Goal: Find specific page/section: Find specific page/section

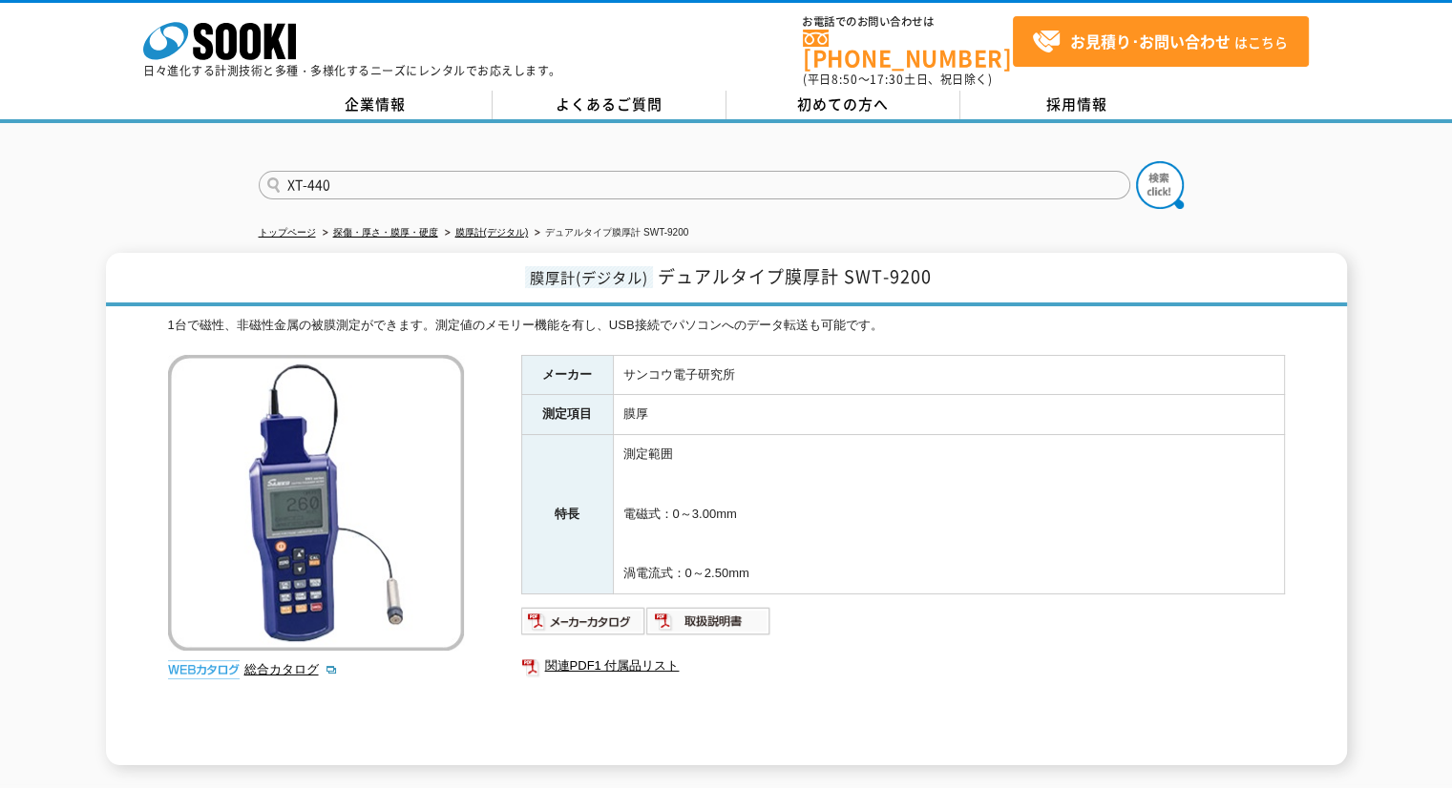
type input "XT-440"
click at [1136, 161] on button at bounding box center [1160, 185] width 48 height 48
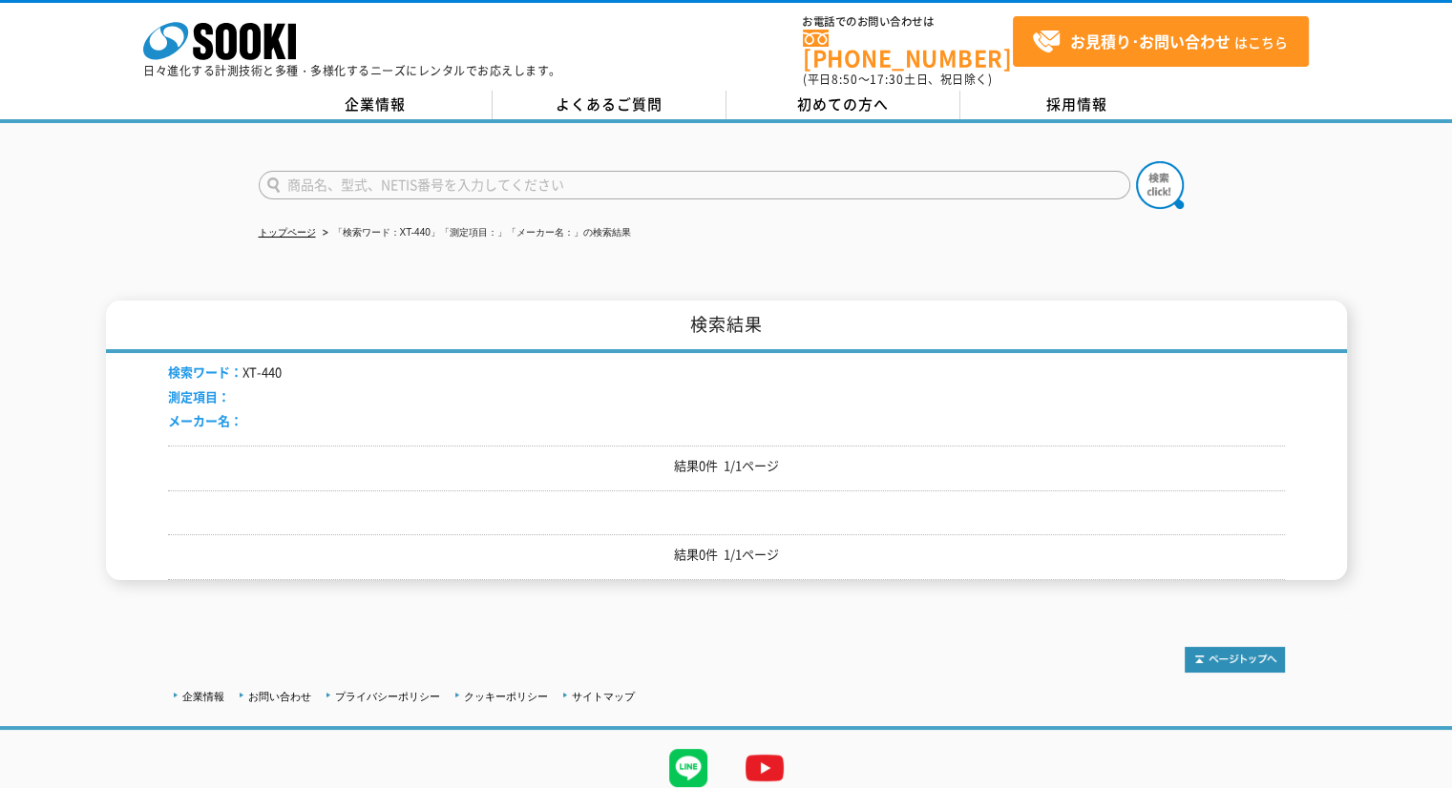
click at [443, 176] on input "text" at bounding box center [694, 185] width 871 height 29
type input "440"
click at [1136, 161] on button at bounding box center [1160, 185] width 48 height 48
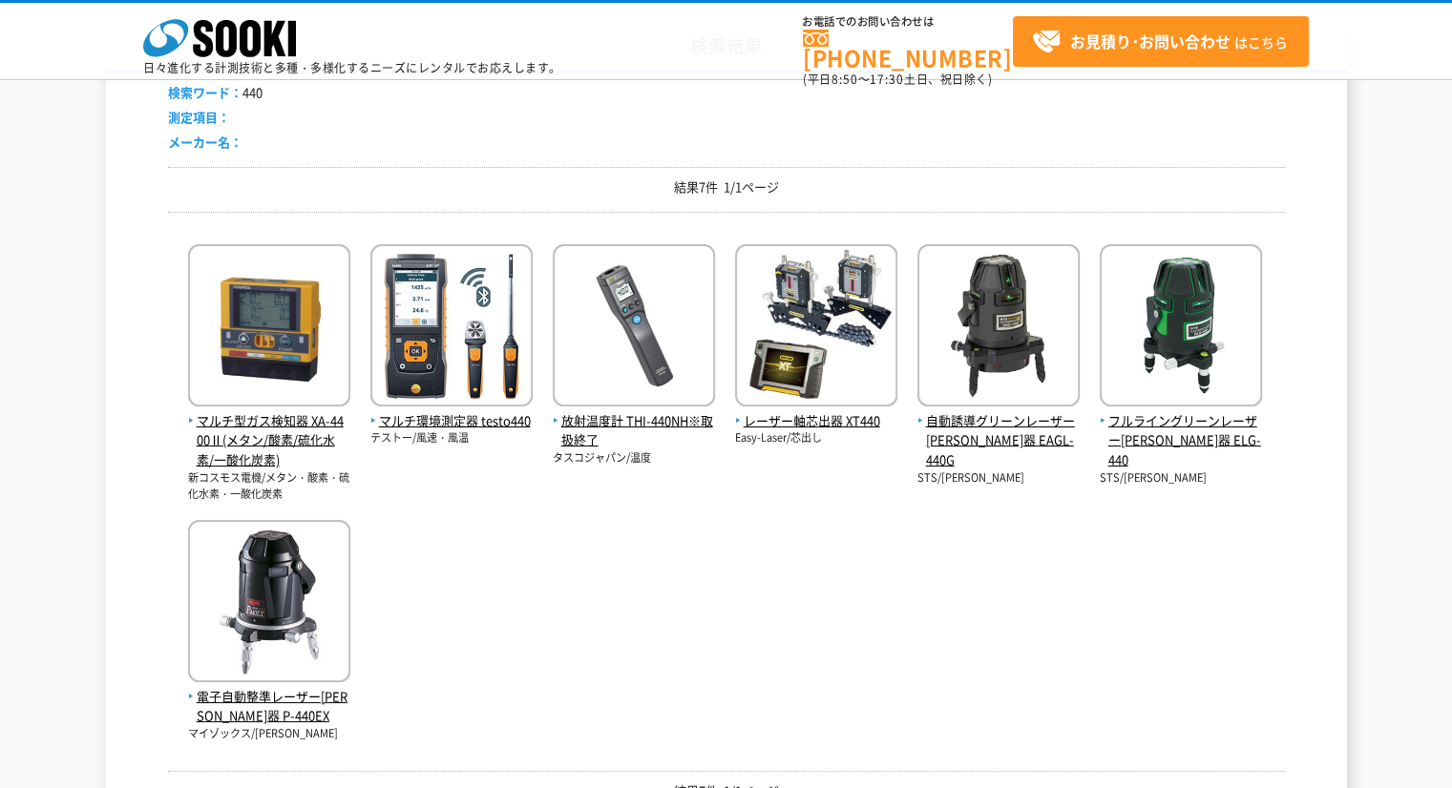
scroll to position [222, 0]
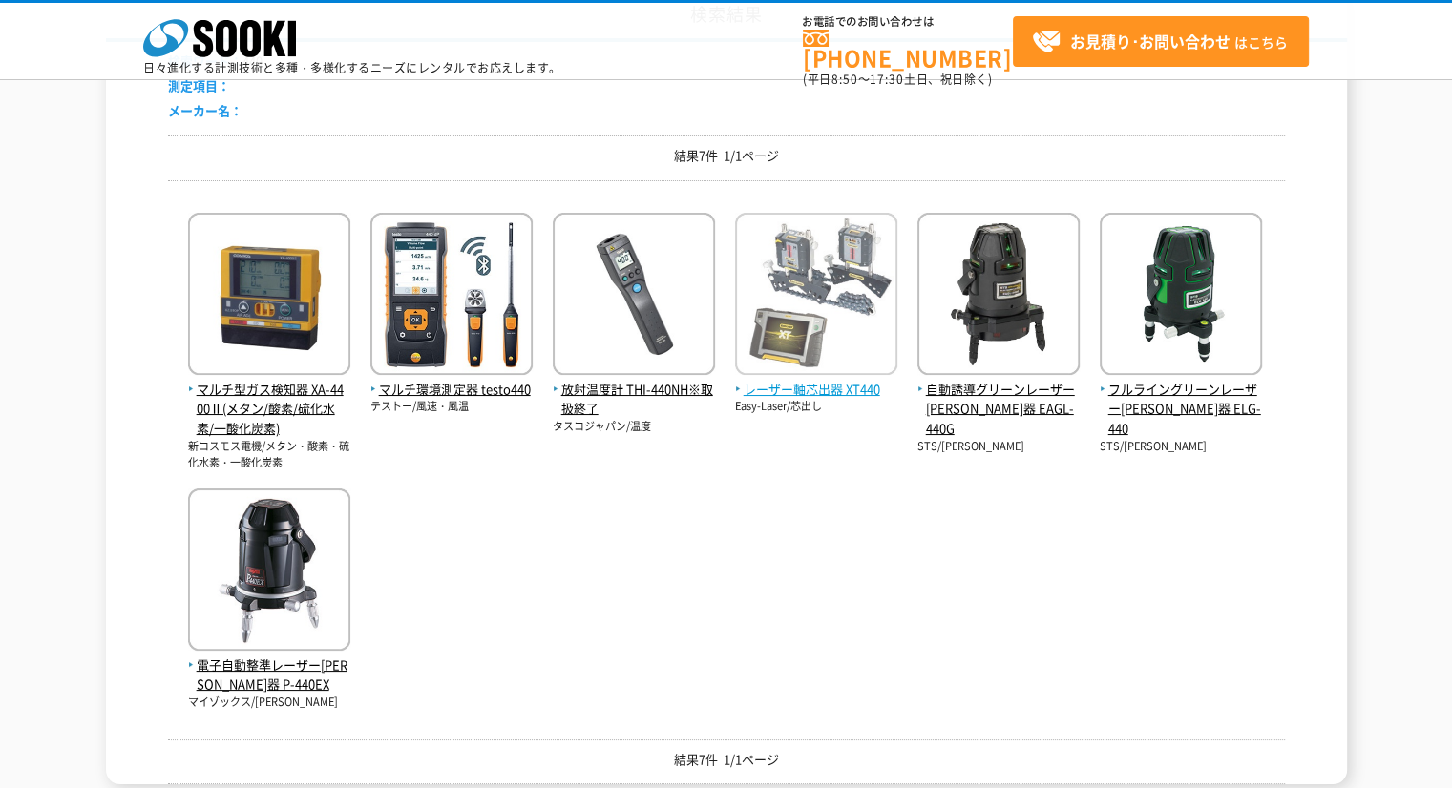
click at [832, 382] on span "レーザー軸芯出器 XT440" at bounding box center [816, 390] width 162 height 20
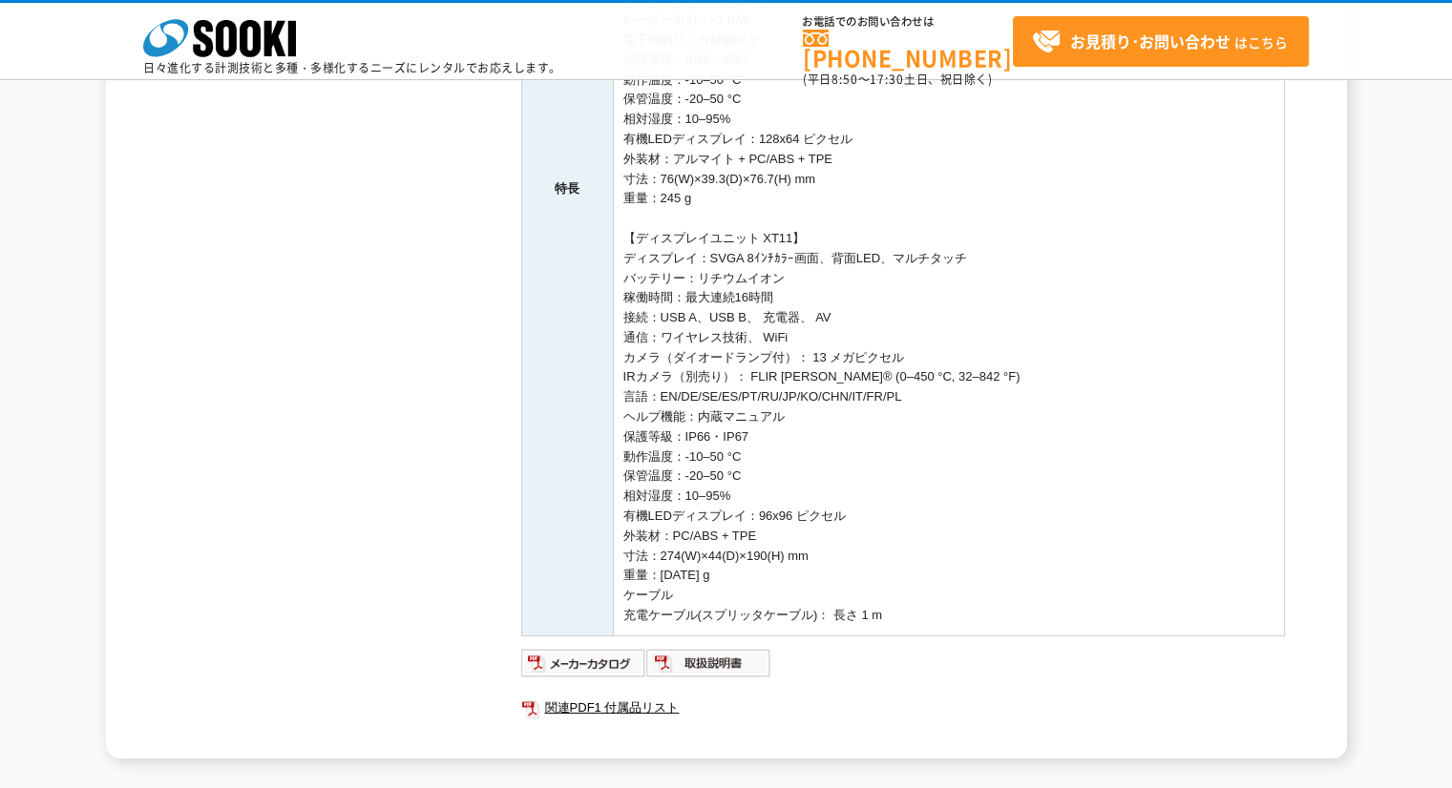
scroll to position [764, 0]
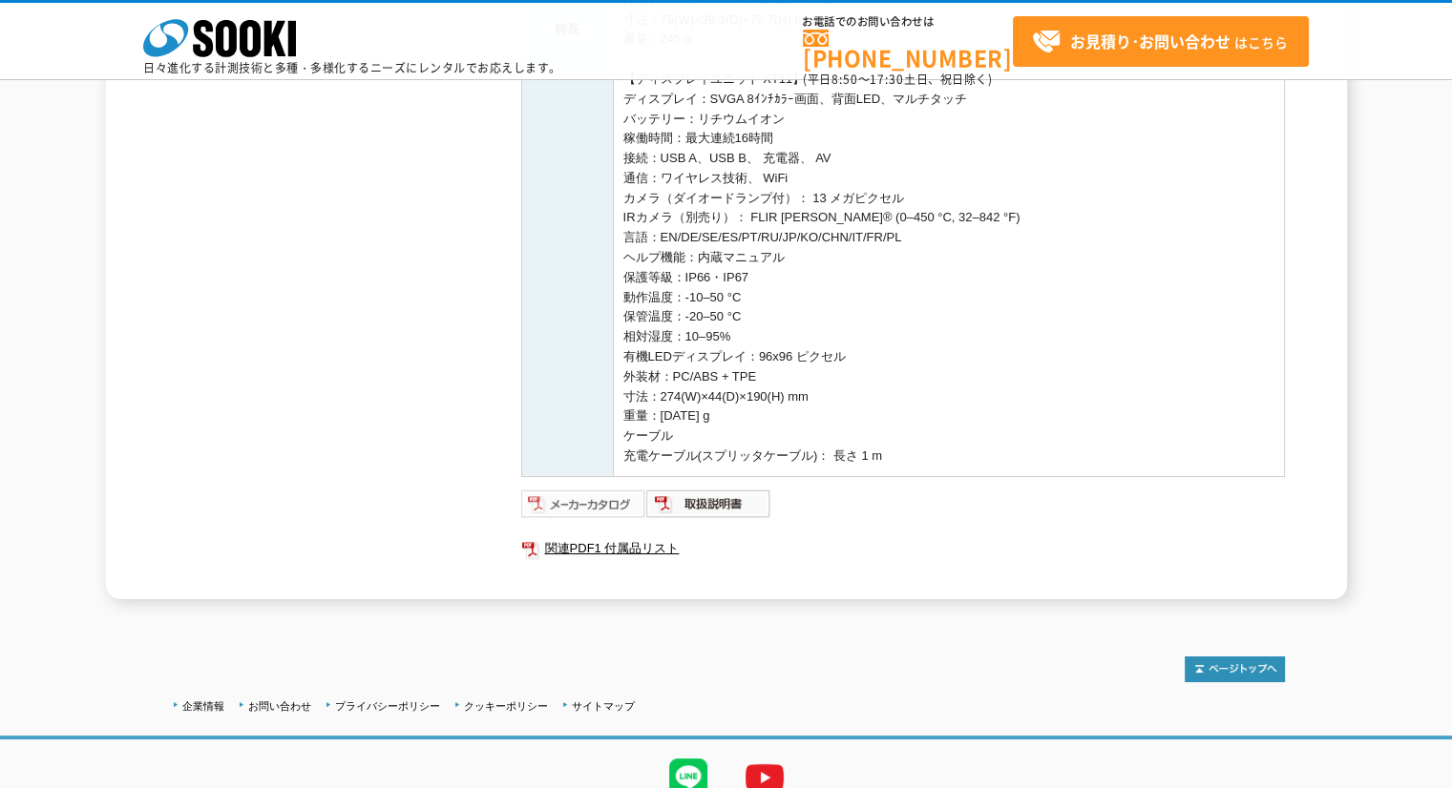
click at [581, 499] on img at bounding box center [583, 504] width 125 height 31
